Goal: Information Seeking & Learning: Learn about a topic

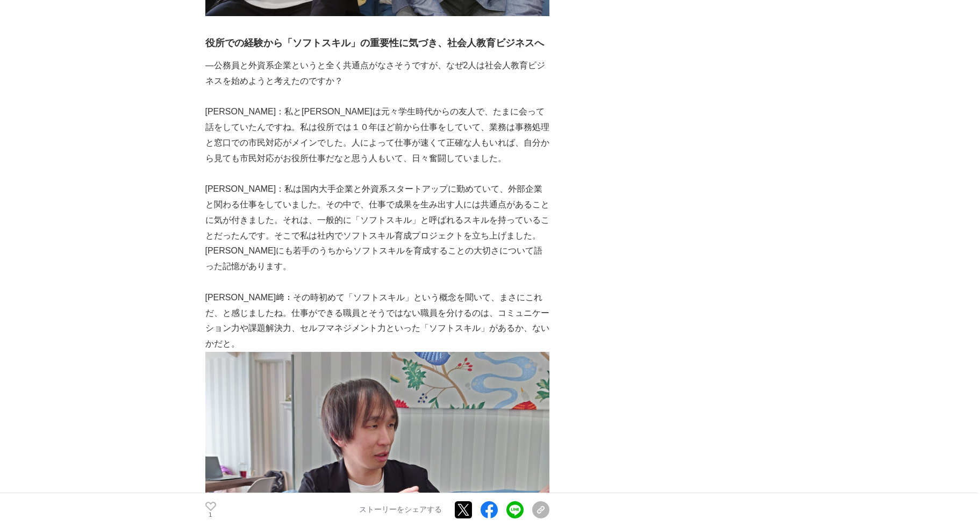
scroll to position [589, 0]
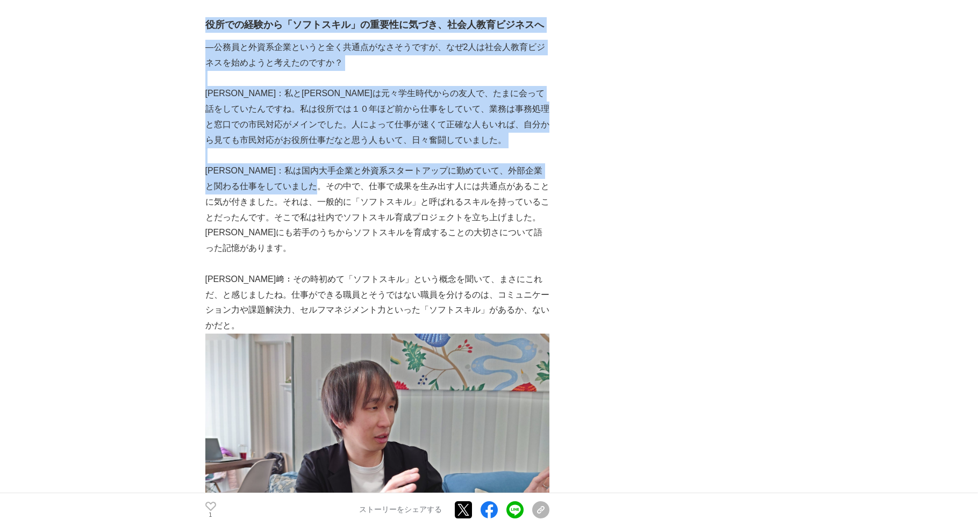
drag, startPoint x: 203, startPoint y: 75, endPoint x: 348, endPoint y: 167, distance: 172.0
click at [348, 167] on p "[PERSON_NAME]：私は国内大手企業と外資系スタートアップに勤めていて、外部企業と関わる仕事をしていました。その中で、仕事で成果を生み出す人には共通点…" at bounding box center [377, 194] width 344 height 62
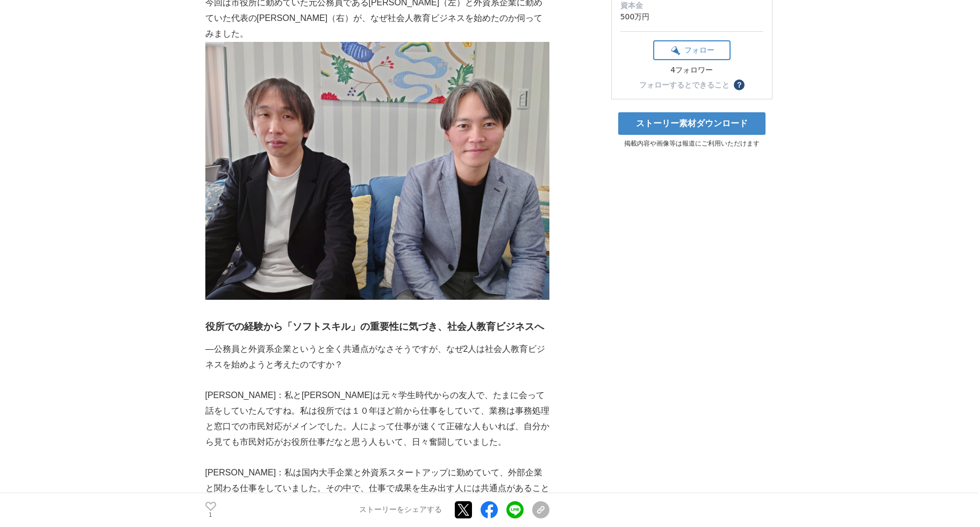
scroll to position [0, 0]
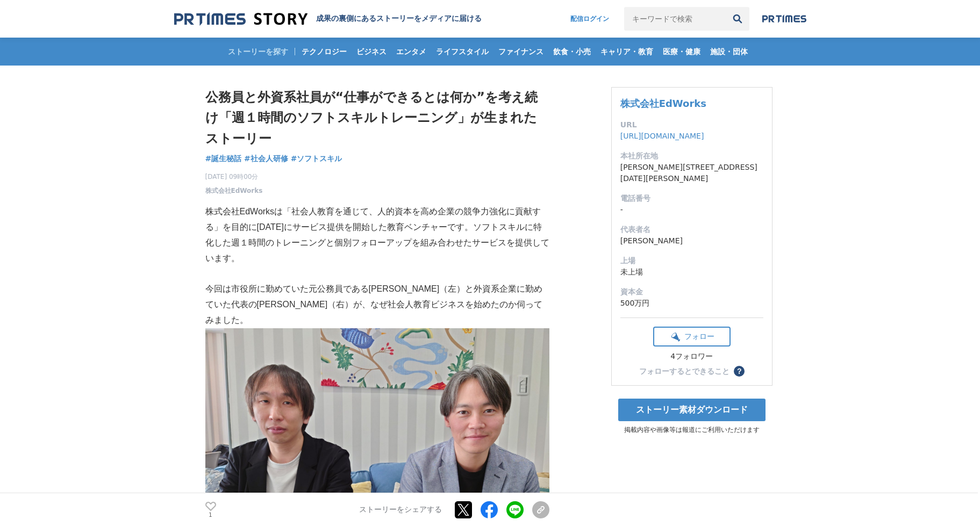
click at [215, 16] on img at bounding box center [240, 19] width 133 height 15
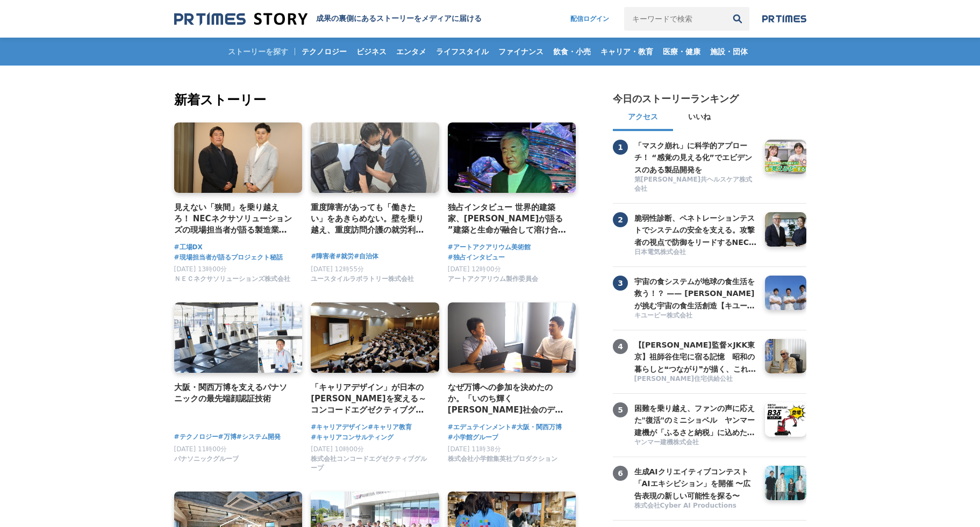
click at [669, 22] on input "キーワードで検索" at bounding box center [675, 19] width 102 height 24
